Goal: Obtain resource: Obtain resource

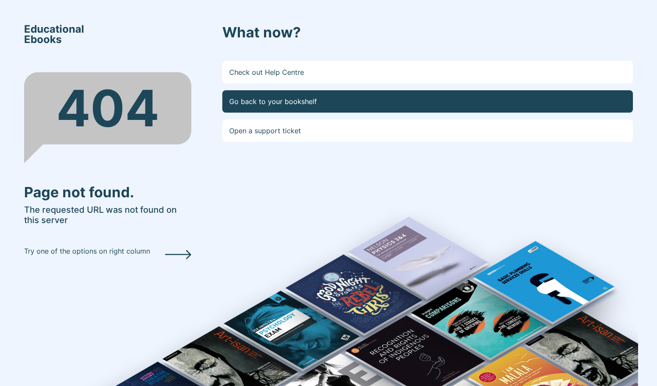
click at [265, 105] on link "Go back to your bookshelf" at bounding box center [427, 101] width 410 height 22
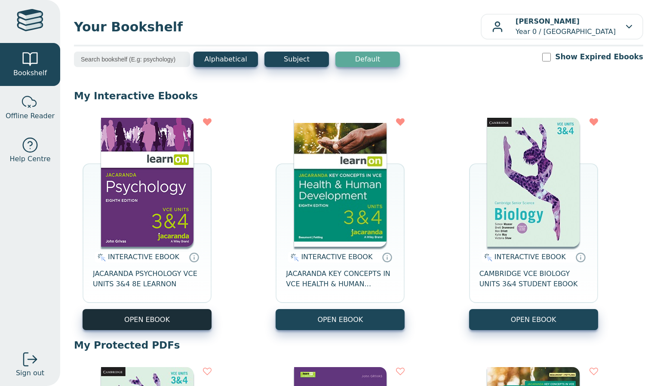
click at [174, 322] on button "OPEN EBOOK" at bounding box center [147, 319] width 129 height 21
